Goal: Task Accomplishment & Management: Manage account settings

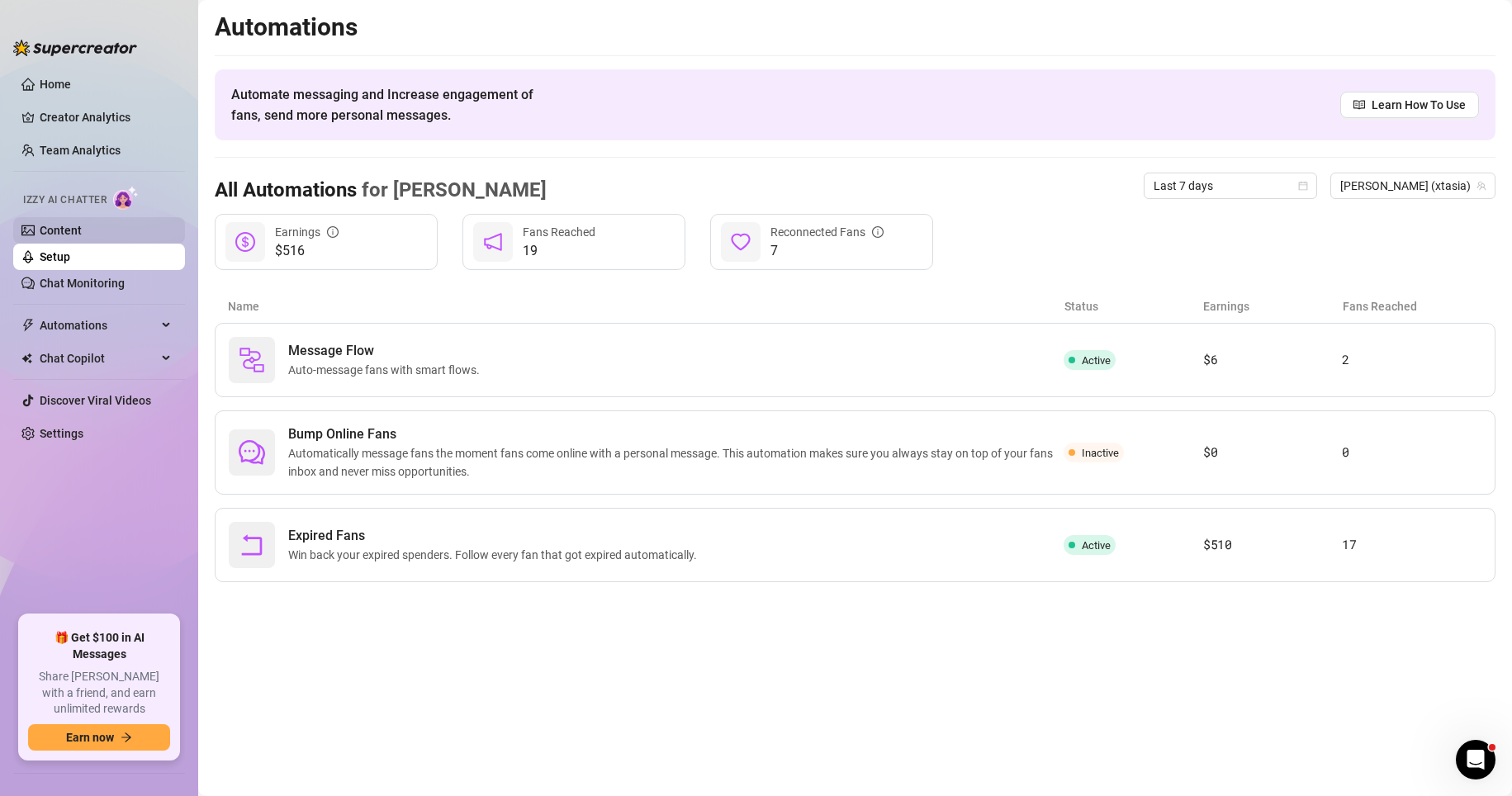
click at [50, 224] on link "Content" at bounding box center [61, 231] width 42 height 14
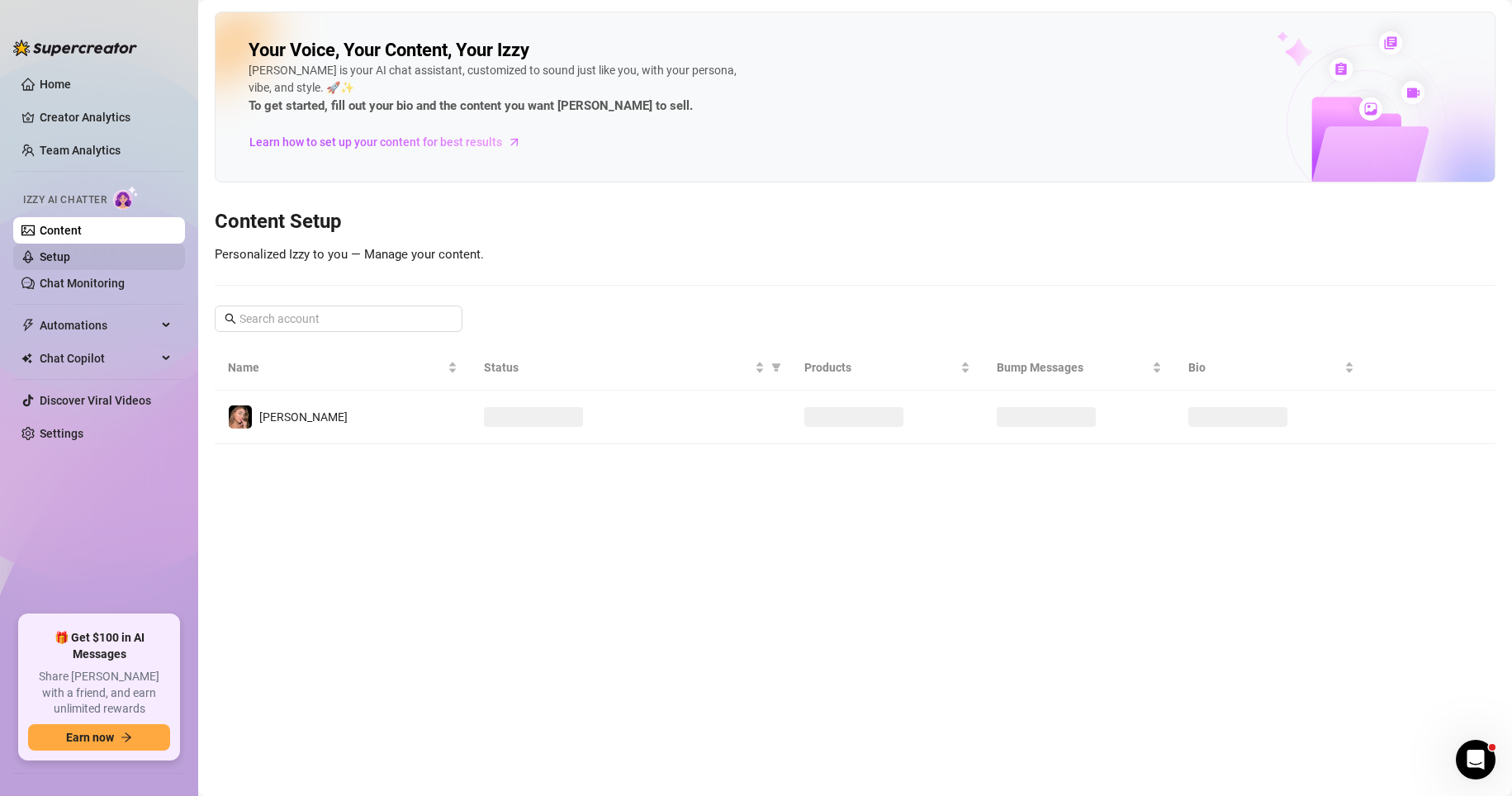
click at [61, 251] on link "Setup" at bounding box center [55, 257] width 30 height 14
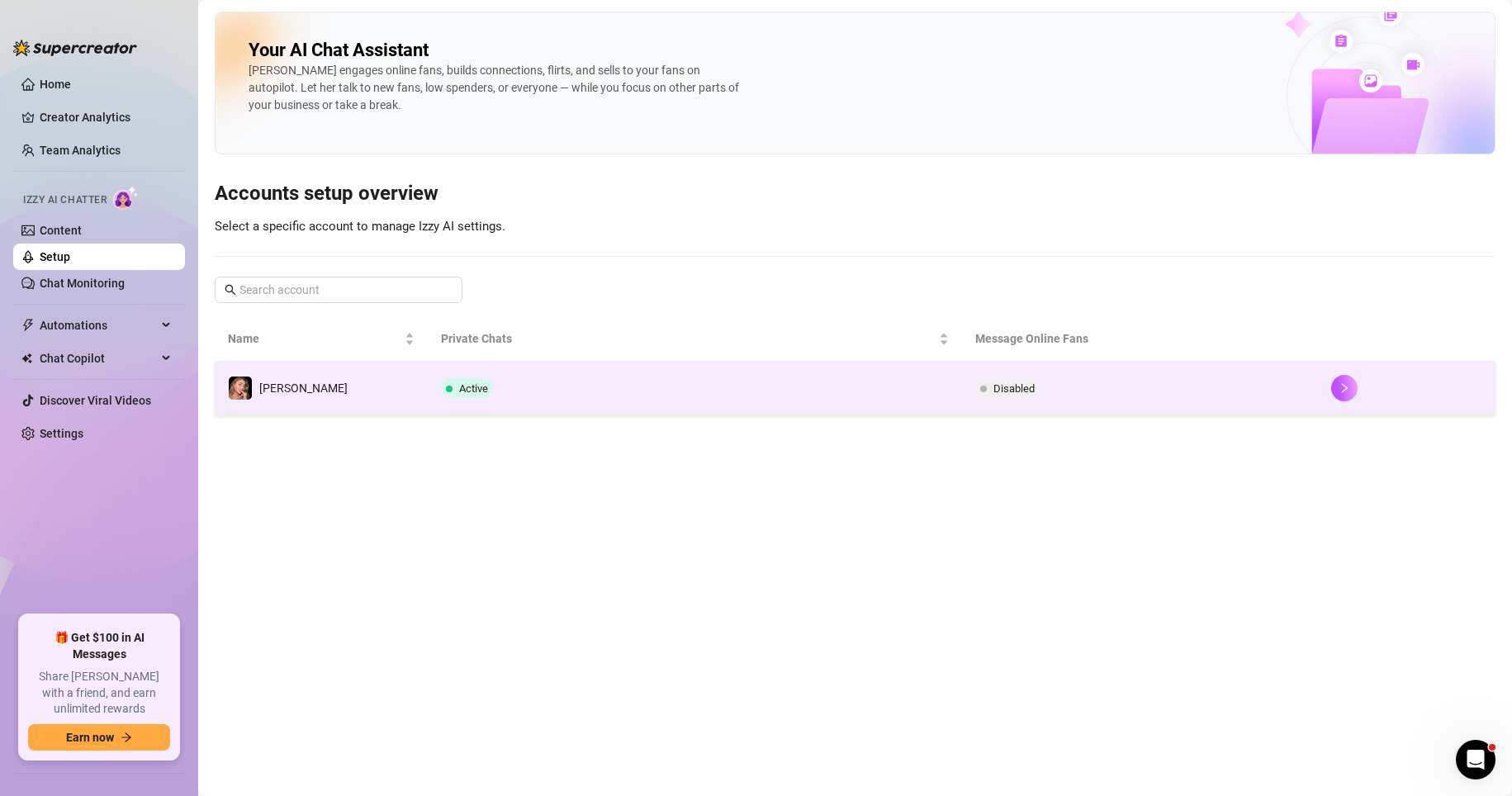
click at [1160, 380] on td "Disabled" at bounding box center [1139, 389] width 356 height 54
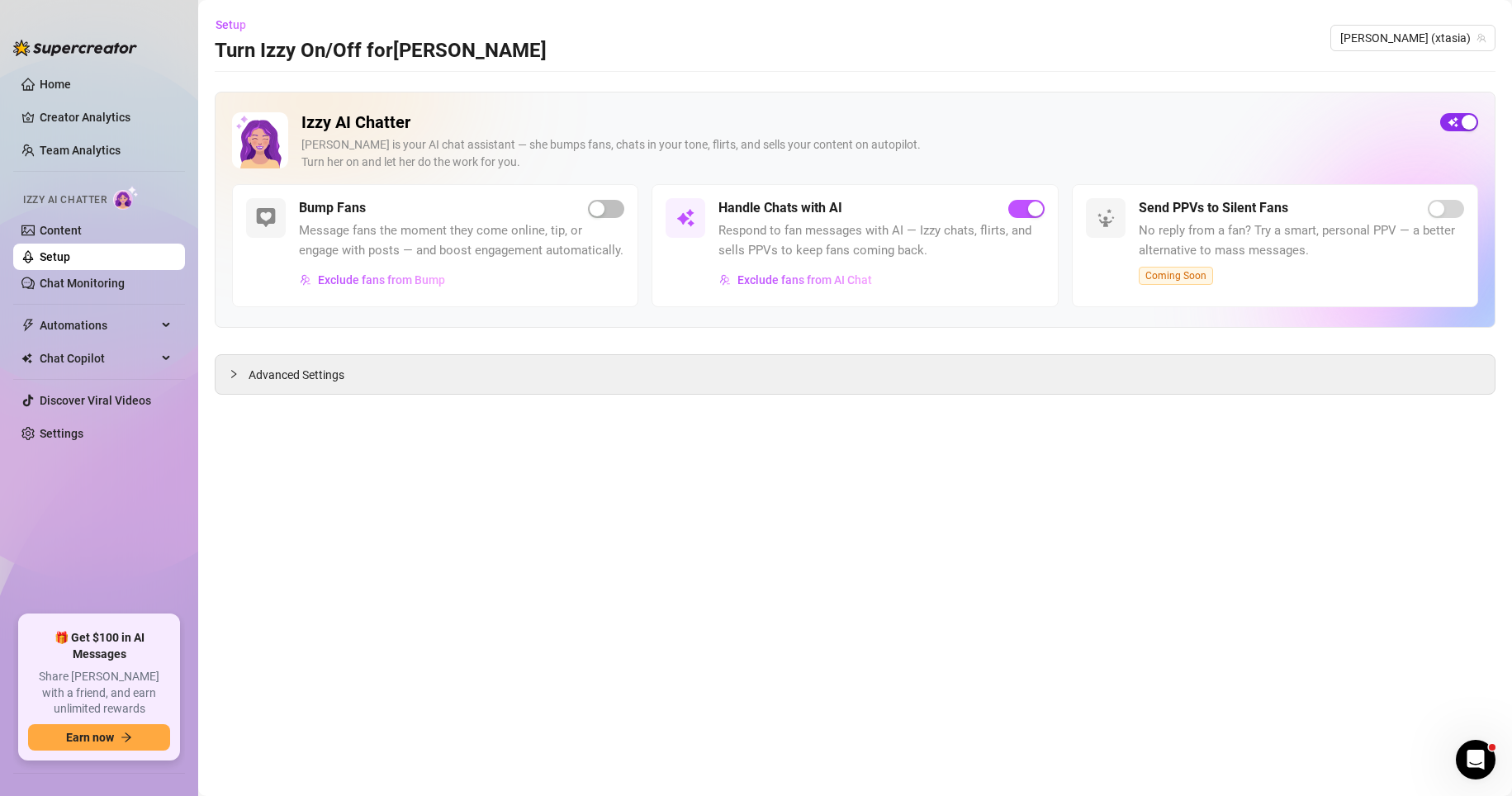
click at [1444, 120] on span "button" at bounding box center [1459, 122] width 38 height 18
